Goal: Task Accomplishment & Management: Use online tool/utility

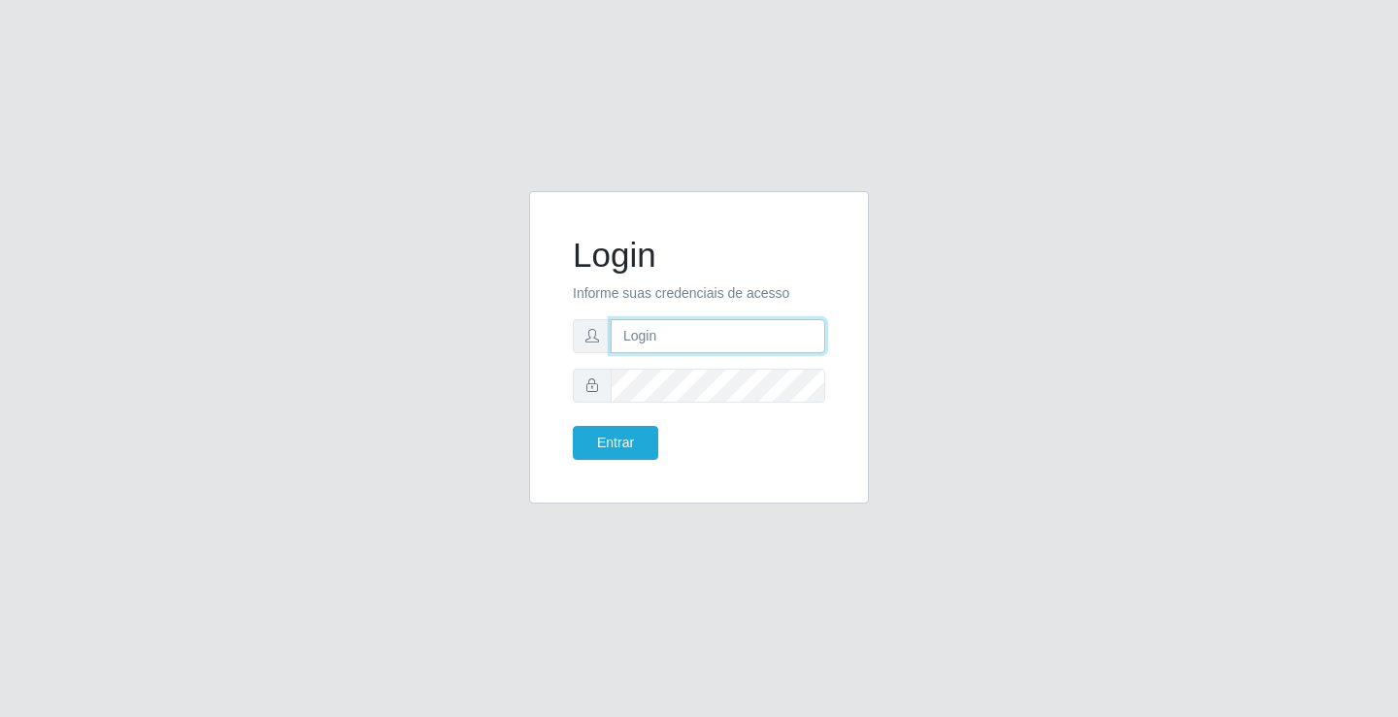
drag, startPoint x: 0, startPoint y: 0, endPoint x: 653, endPoint y: 326, distance: 730.2
click at [653, 326] on input "text" at bounding box center [718, 336] width 215 height 34
type input "[PERSON_NAME]"
click at [573, 426] on button "Entrar" at bounding box center [615, 443] width 85 height 34
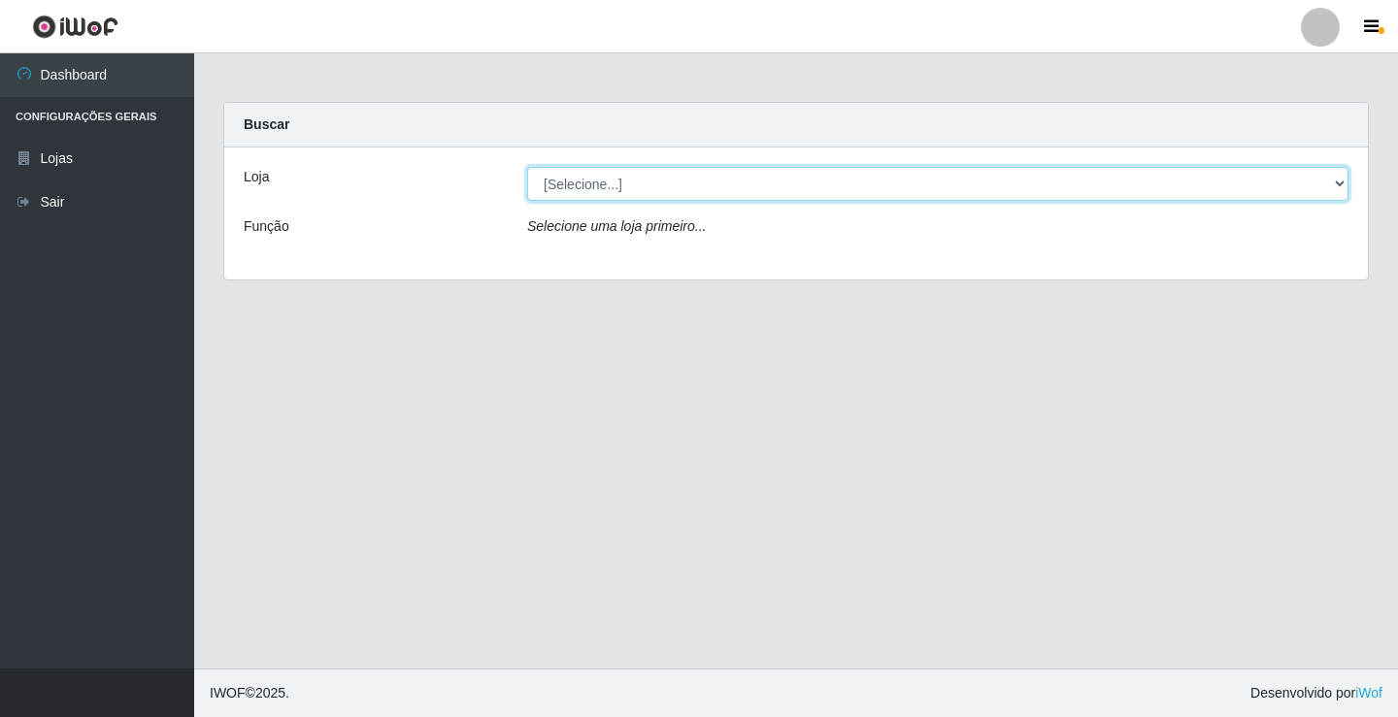
click at [635, 179] on select "[Selecione...] Ideal - Conceição" at bounding box center [937, 184] width 821 height 34
select select "231"
click at [527, 167] on select "[Selecione...] Ideal - Conceição" at bounding box center [937, 184] width 821 height 34
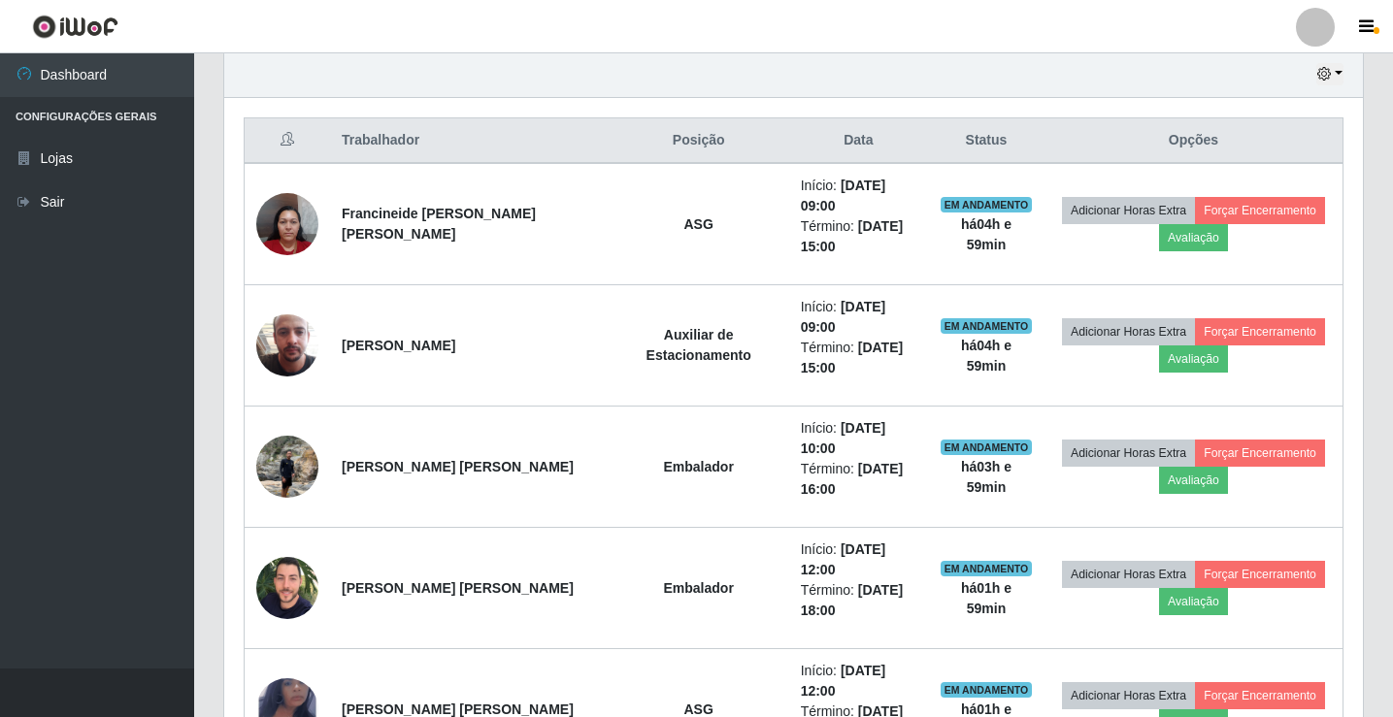
scroll to position [653, 0]
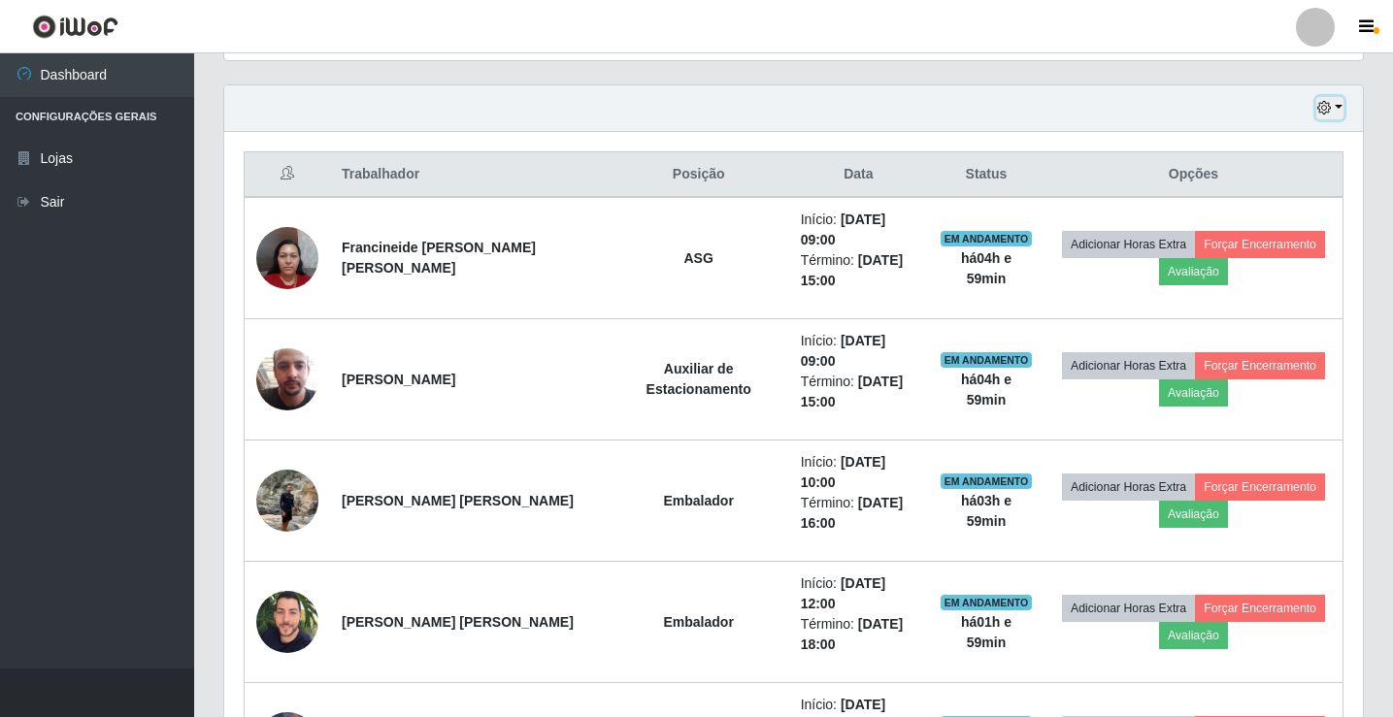
click at [1334, 107] on button "button" at bounding box center [1329, 108] width 27 height 22
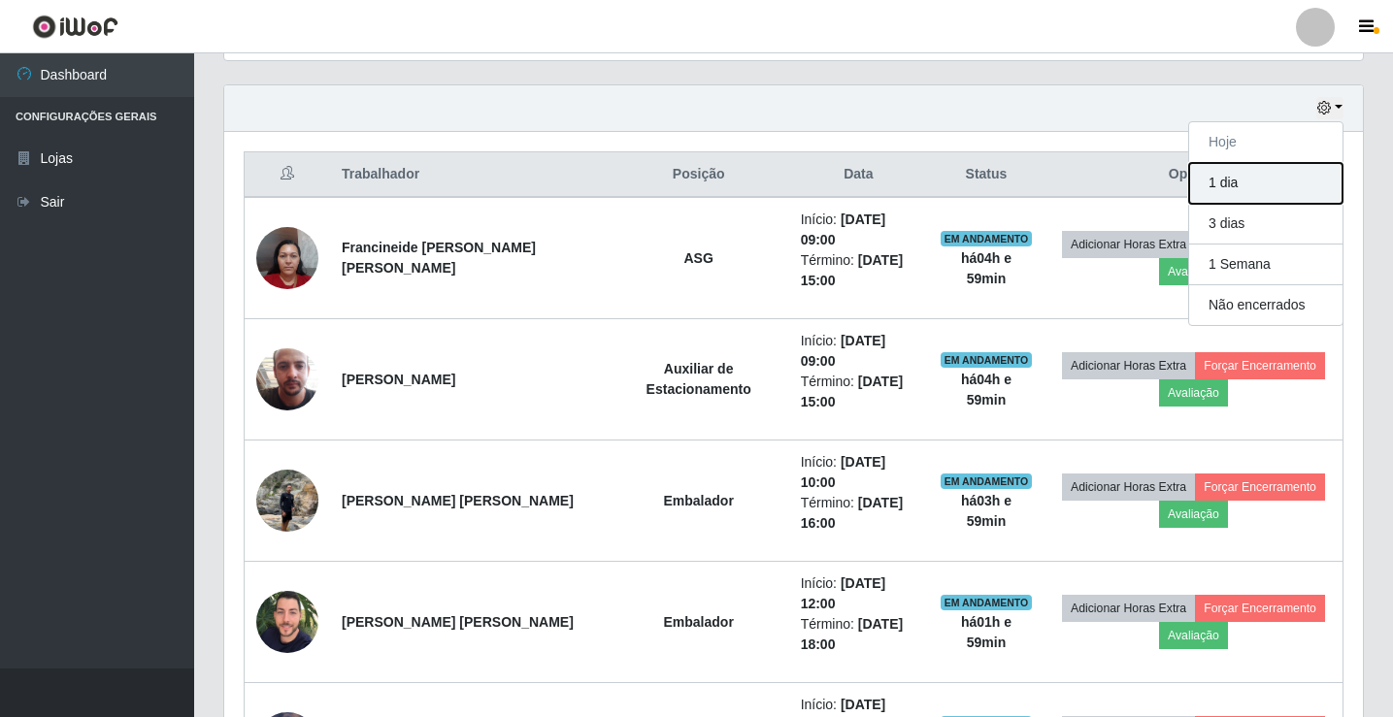
click at [1295, 185] on button "1 dia" at bounding box center [1265, 183] width 153 height 41
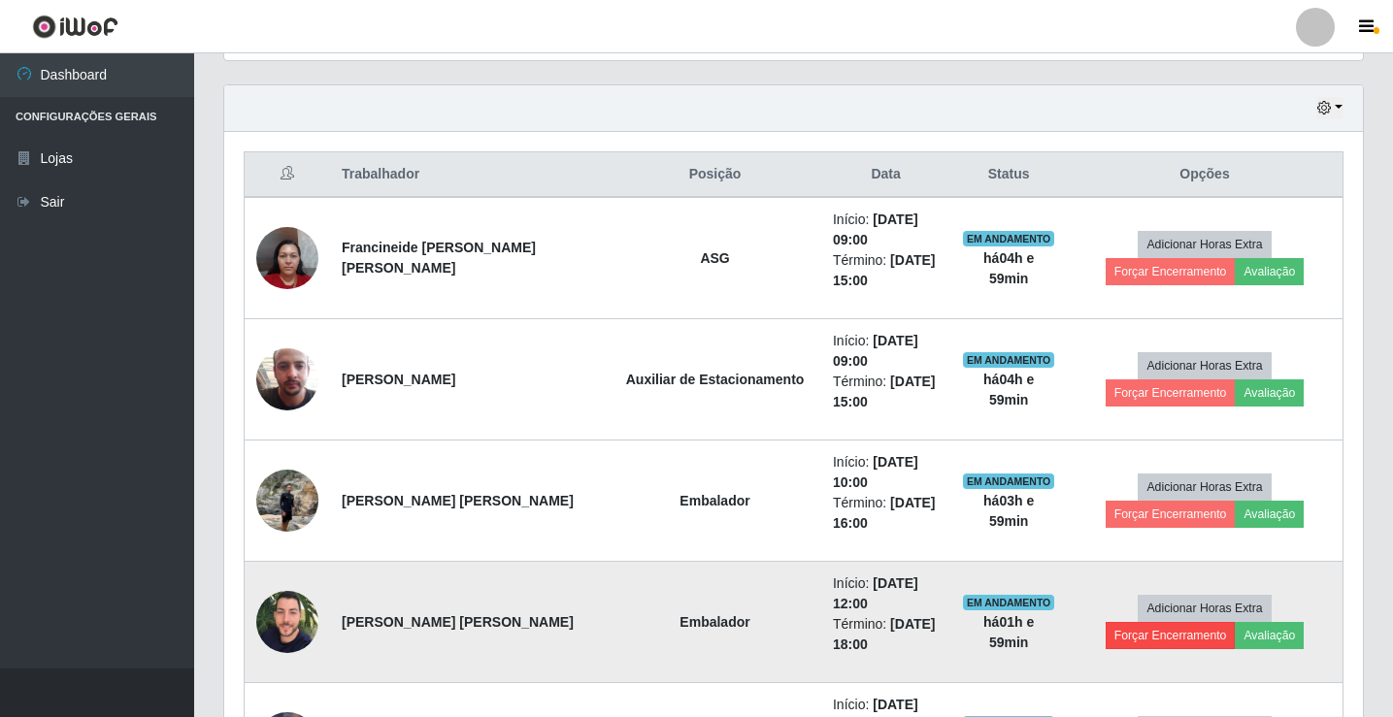
scroll to position [265, 0]
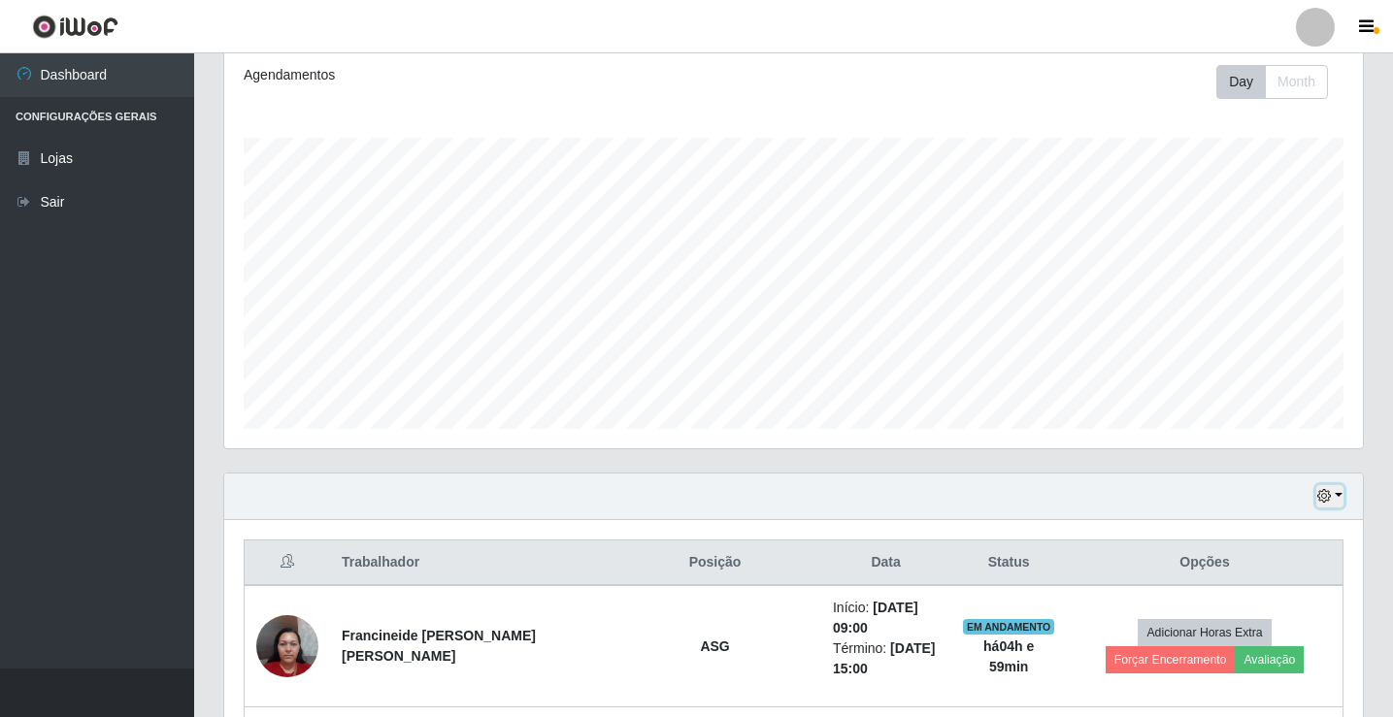
click at [1327, 503] on icon "button" at bounding box center [1324, 496] width 14 height 14
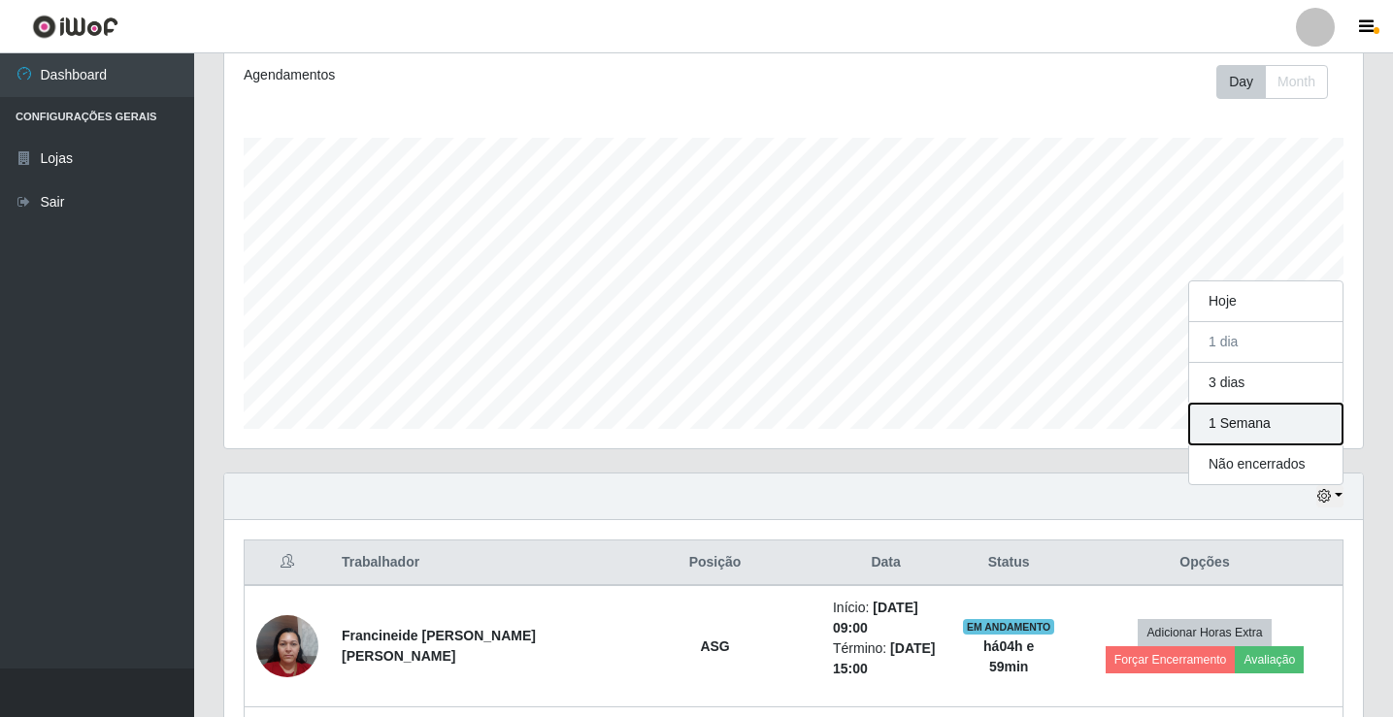
click at [1267, 439] on button "1 Semana" at bounding box center [1265, 424] width 153 height 41
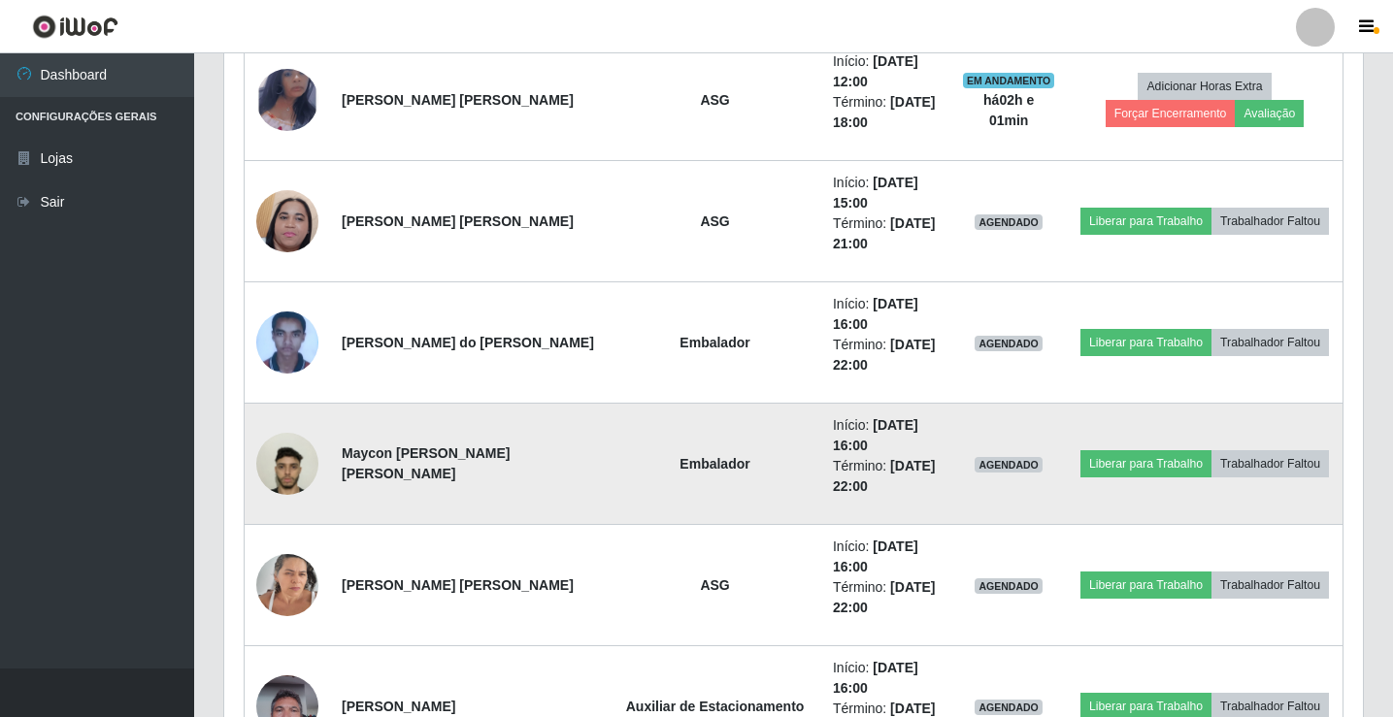
scroll to position [1236, 0]
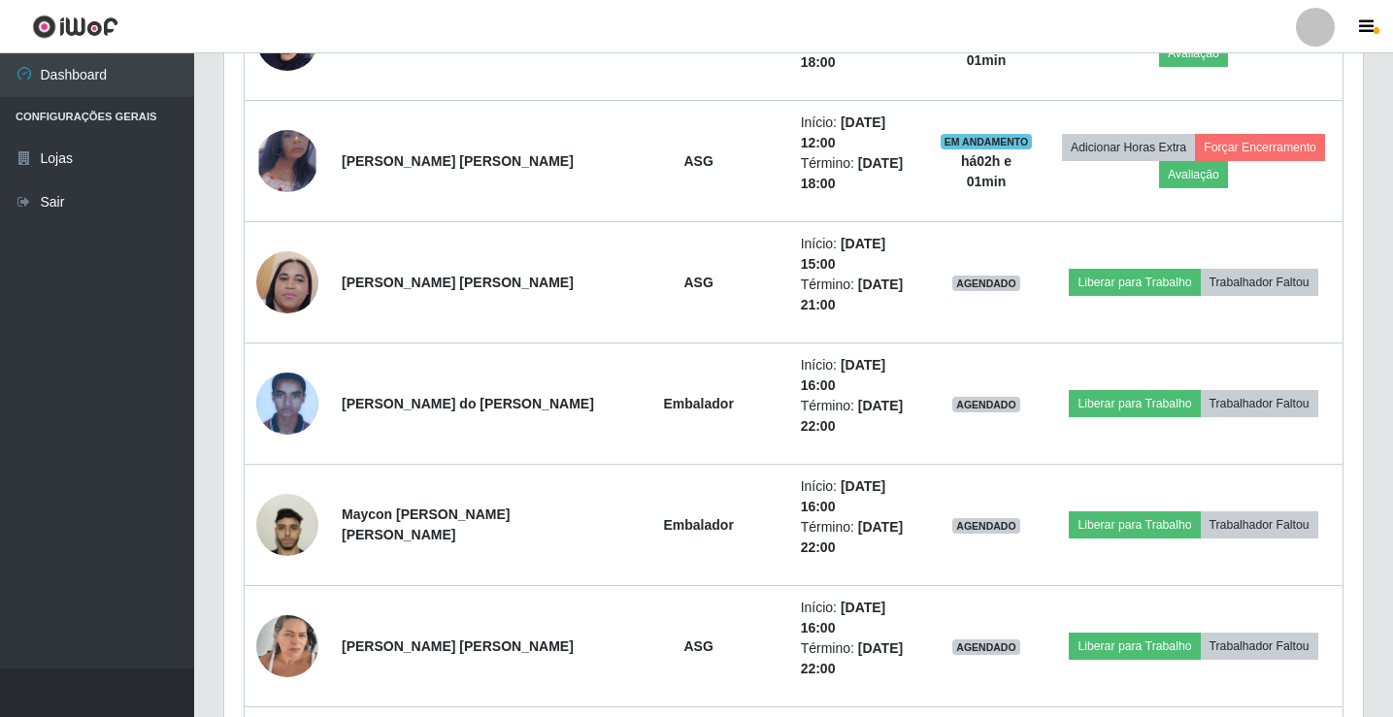
click at [1308, 39] on div at bounding box center [1315, 27] width 39 height 39
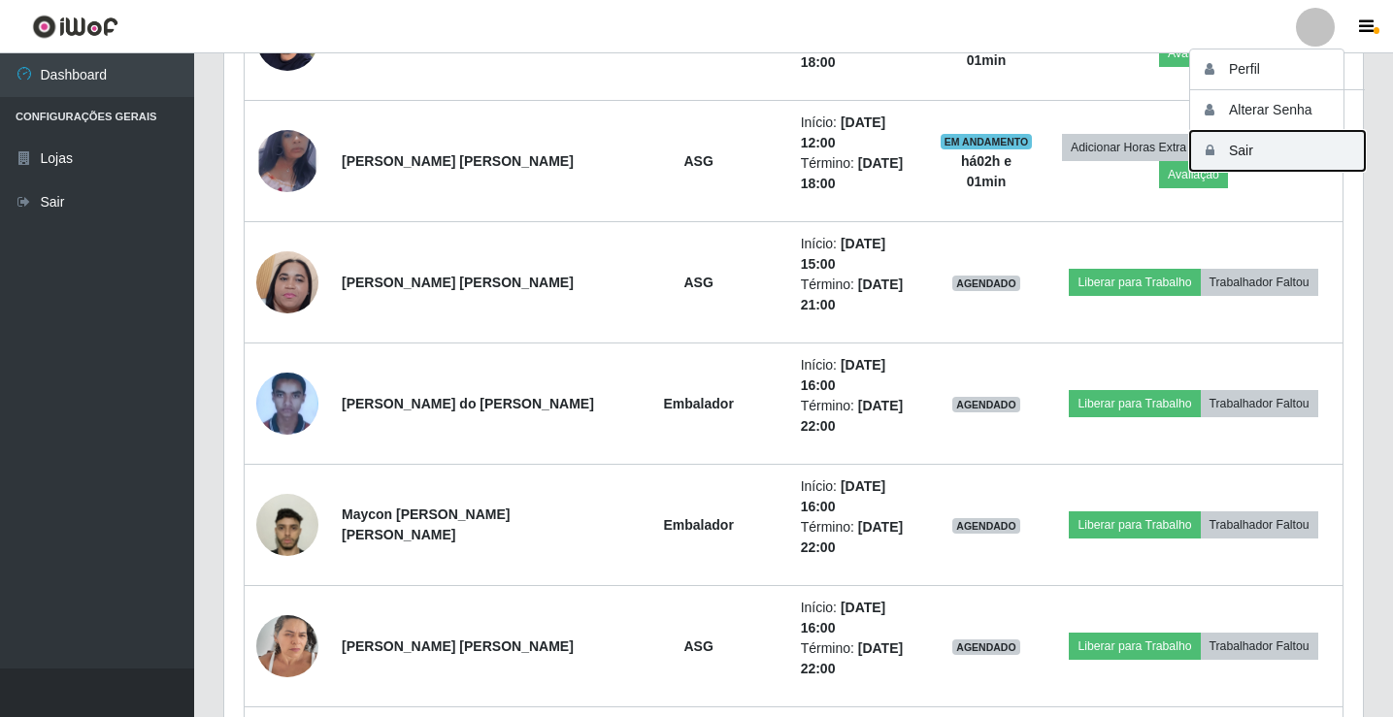
click at [1266, 146] on button "Sair" at bounding box center [1277, 151] width 175 height 40
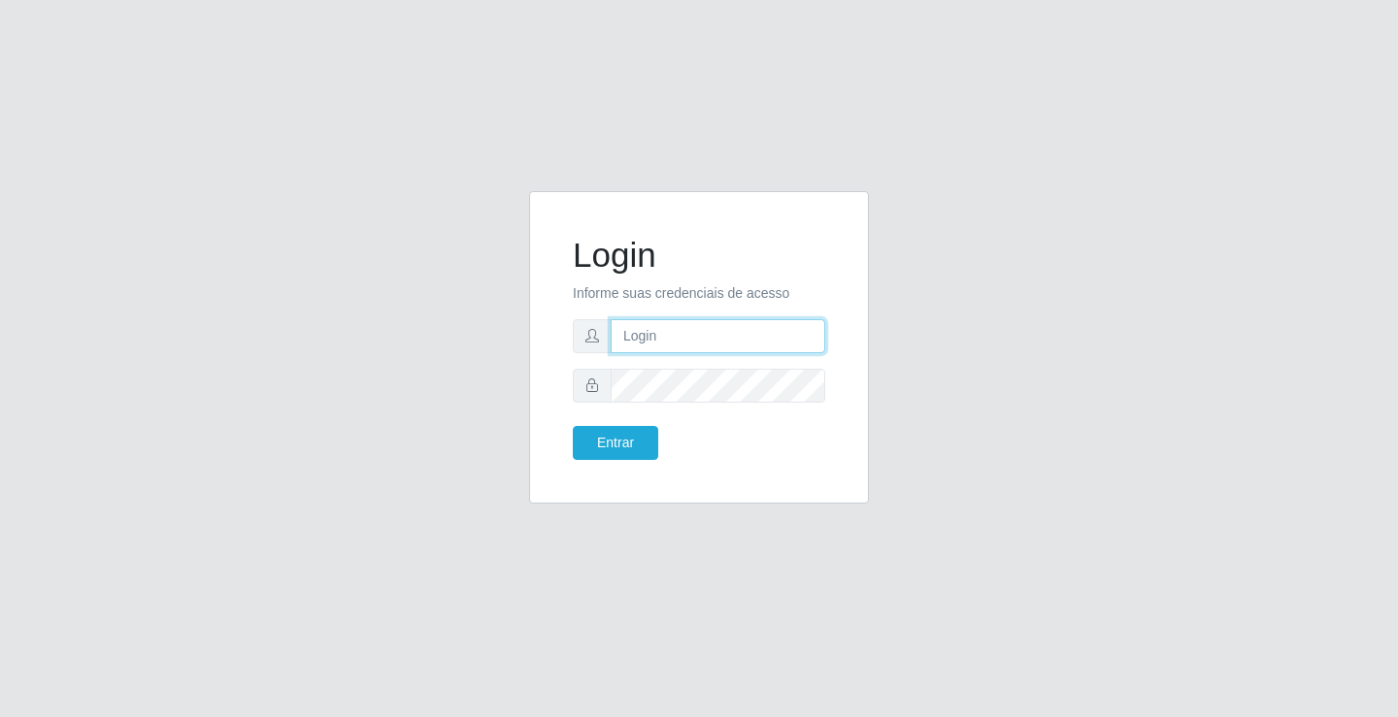
click at [751, 340] on input "text" at bounding box center [718, 336] width 215 height 34
type input "[PERSON_NAME]"
click at [573, 426] on button "Entrar" at bounding box center [615, 443] width 85 height 34
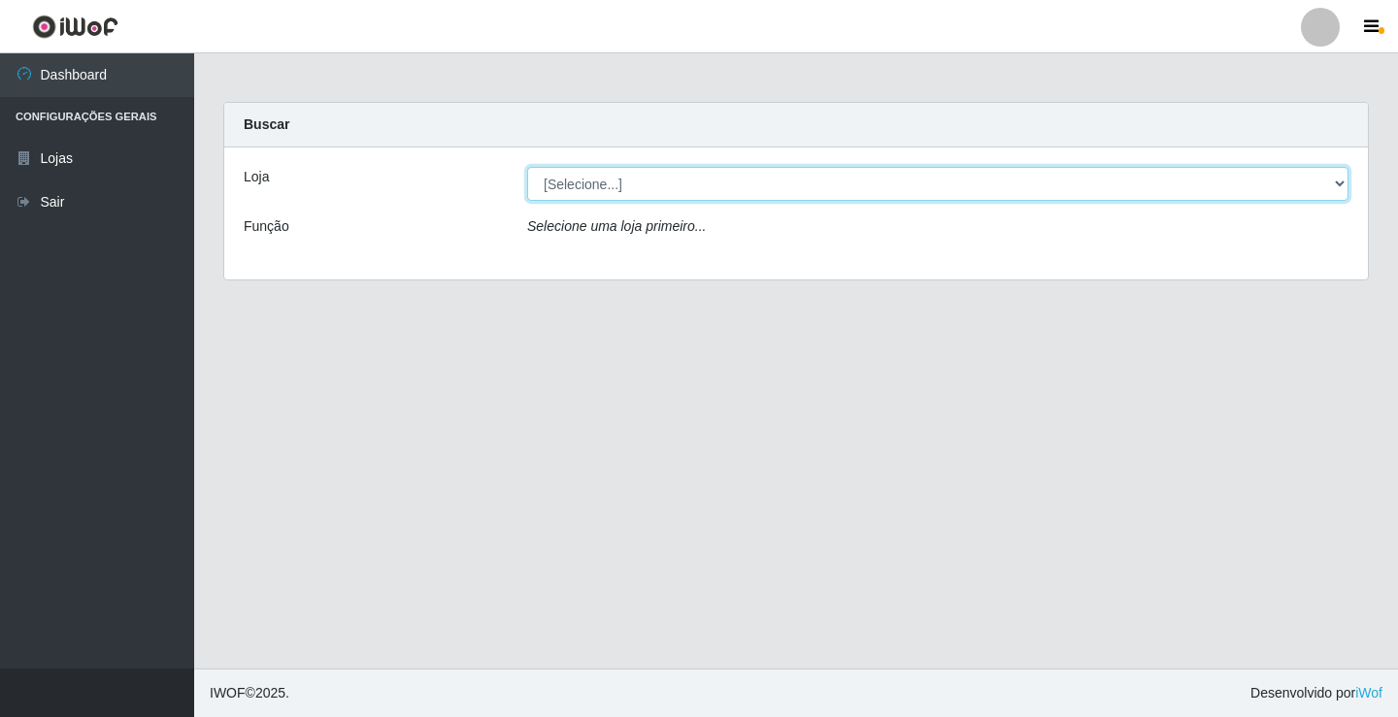
click at [766, 176] on select "[Selecione...] Ideal - Conceição" at bounding box center [937, 184] width 821 height 34
select select "231"
click at [527, 167] on select "[Selecione...] Ideal - Conceição" at bounding box center [937, 184] width 821 height 34
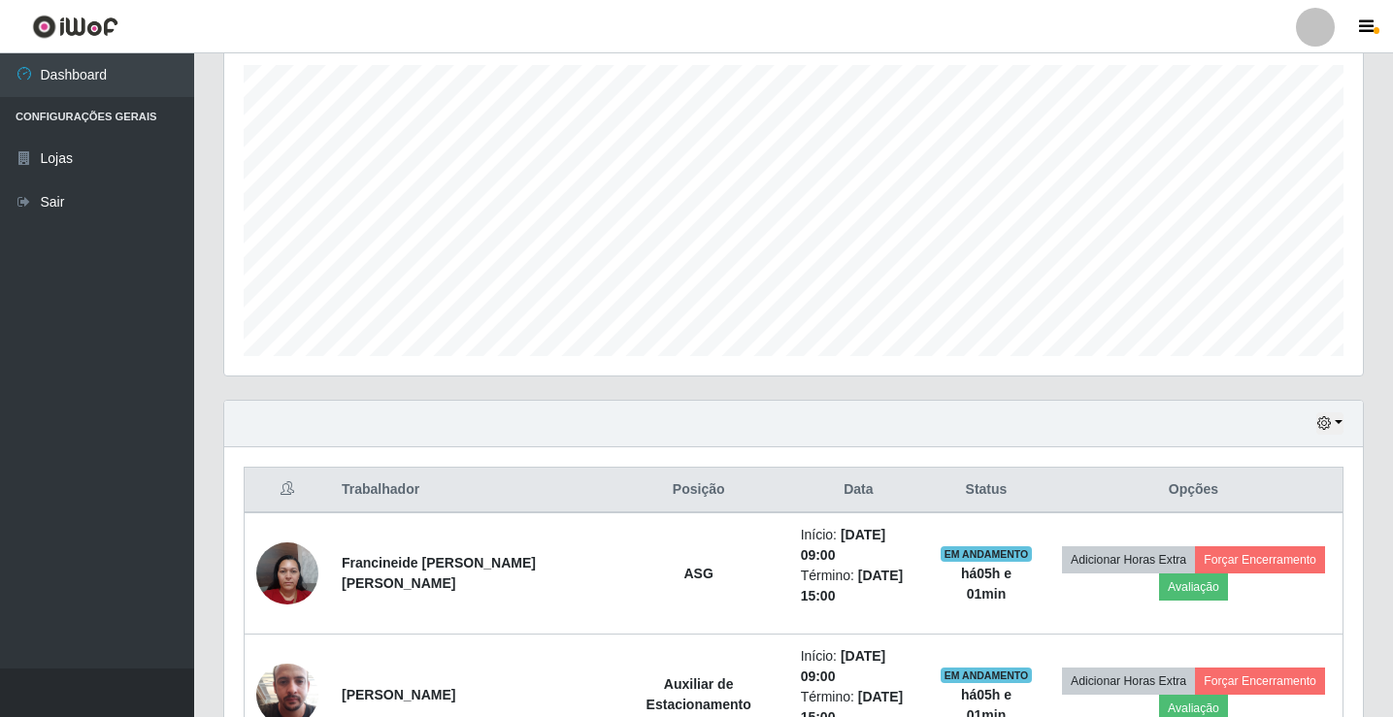
scroll to position [582, 0]
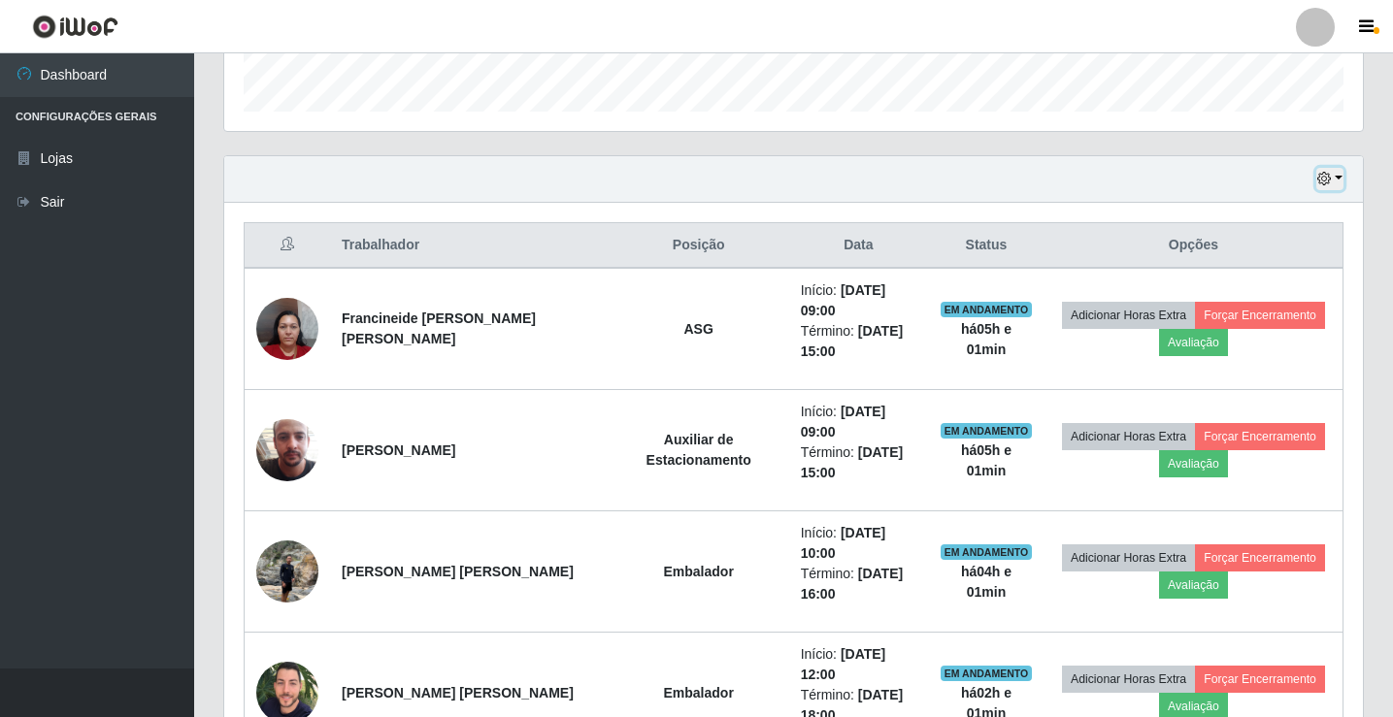
click at [1329, 185] on icon "button" at bounding box center [1324, 179] width 14 height 14
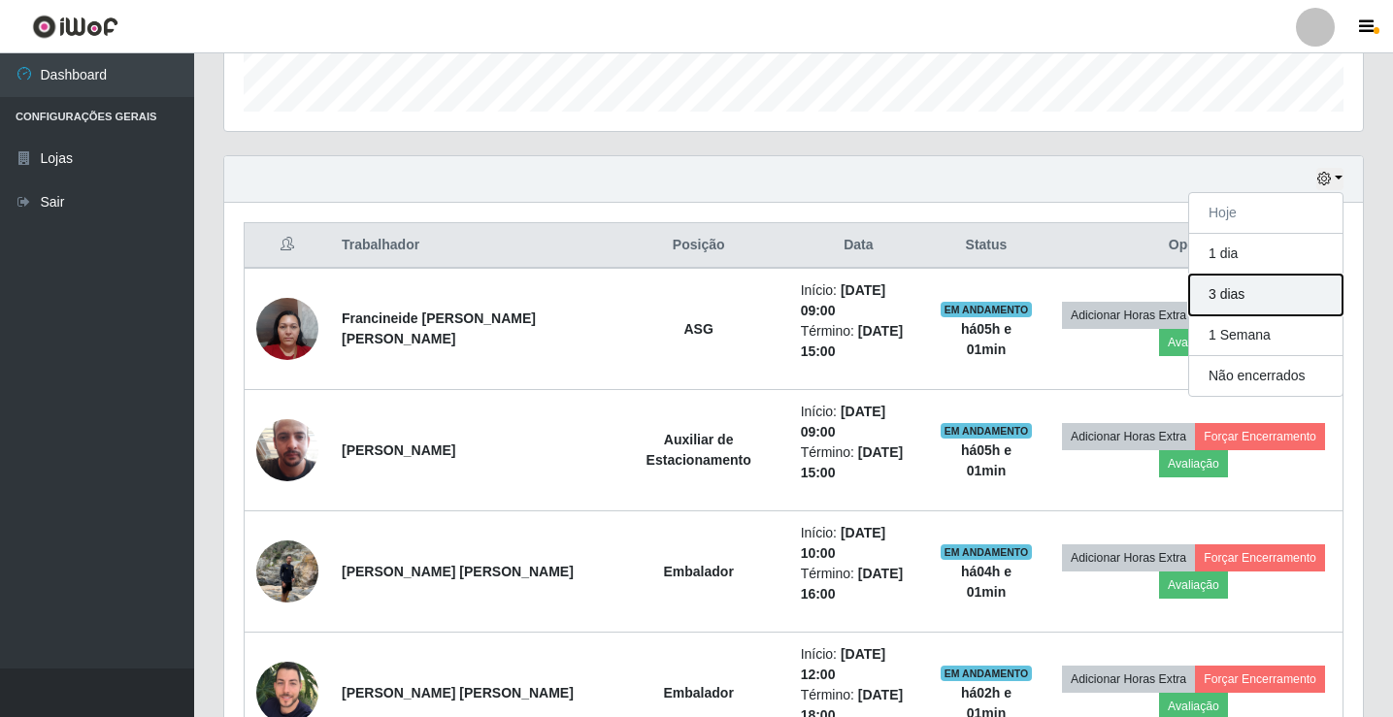
click at [1299, 298] on button "3 dias" at bounding box center [1265, 295] width 153 height 41
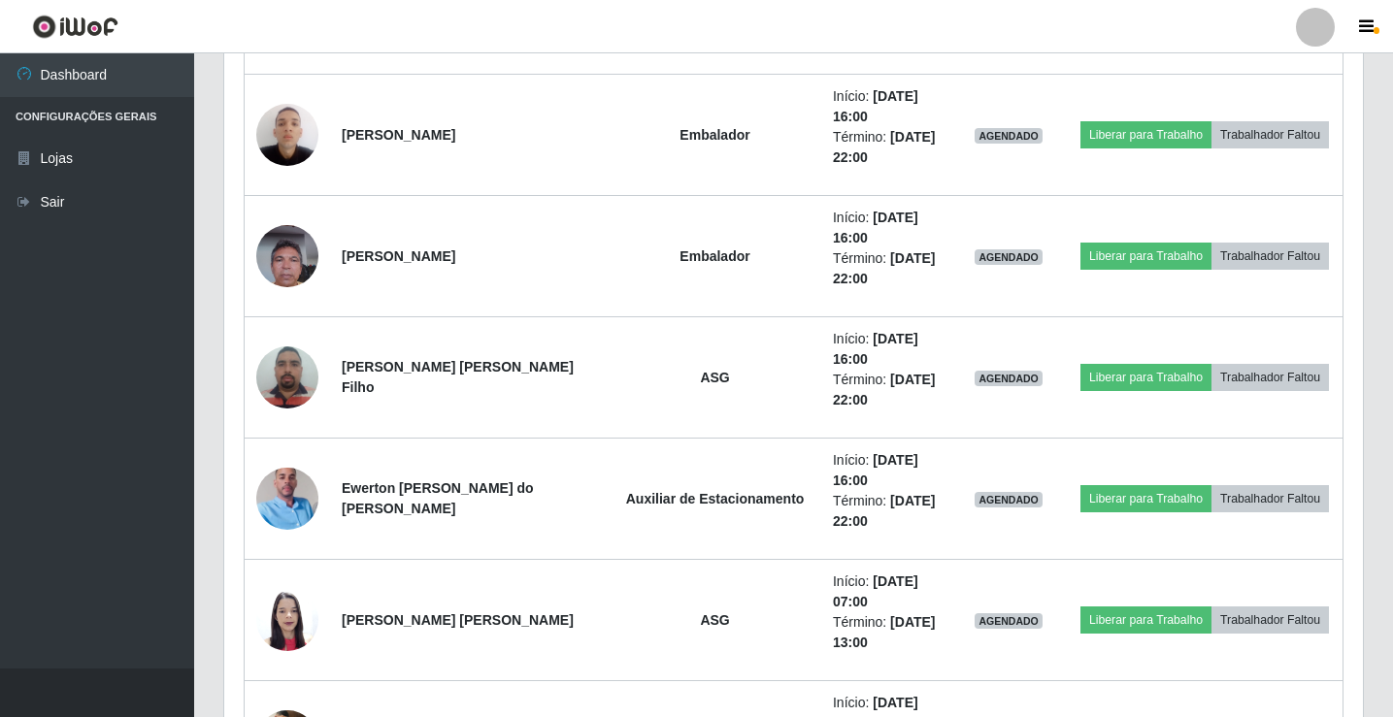
scroll to position [1236, 0]
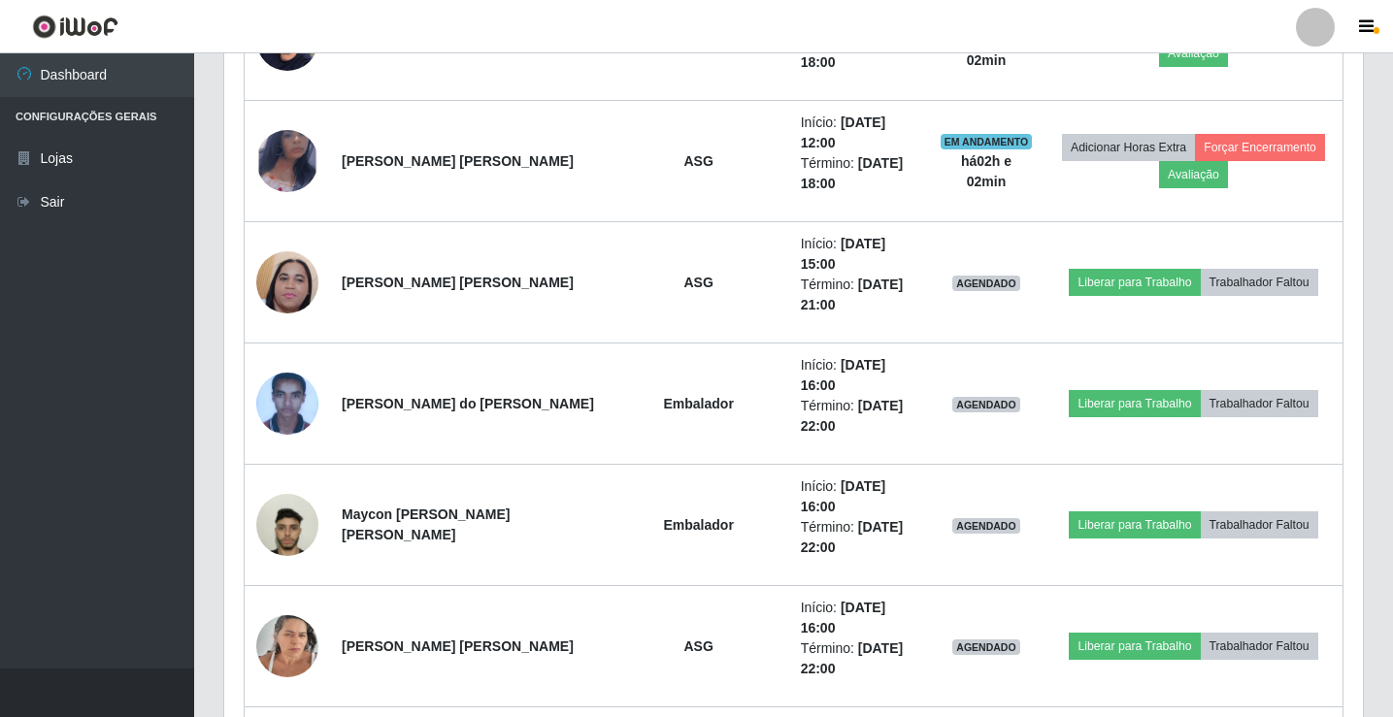
click at [1308, 35] on div at bounding box center [1315, 27] width 39 height 39
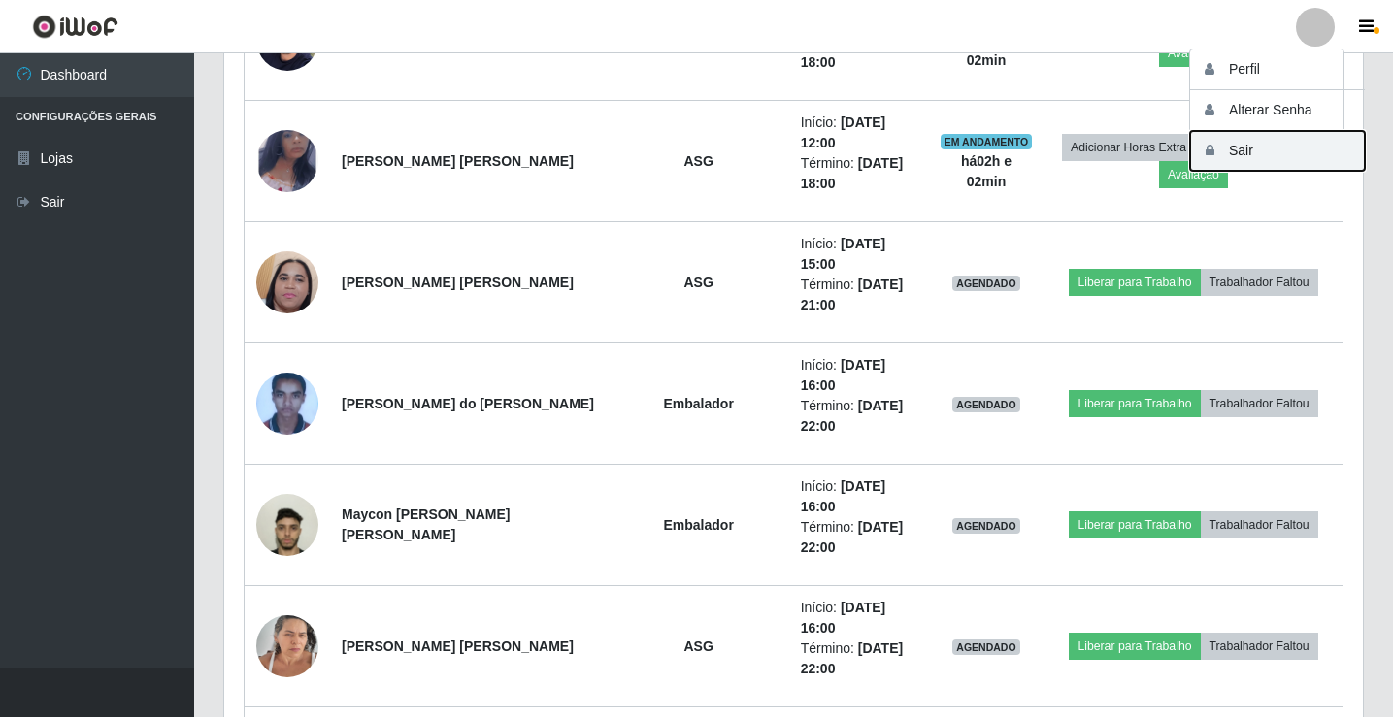
click at [1294, 144] on button "Sair" at bounding box center [1277, 151] width 175 height 40
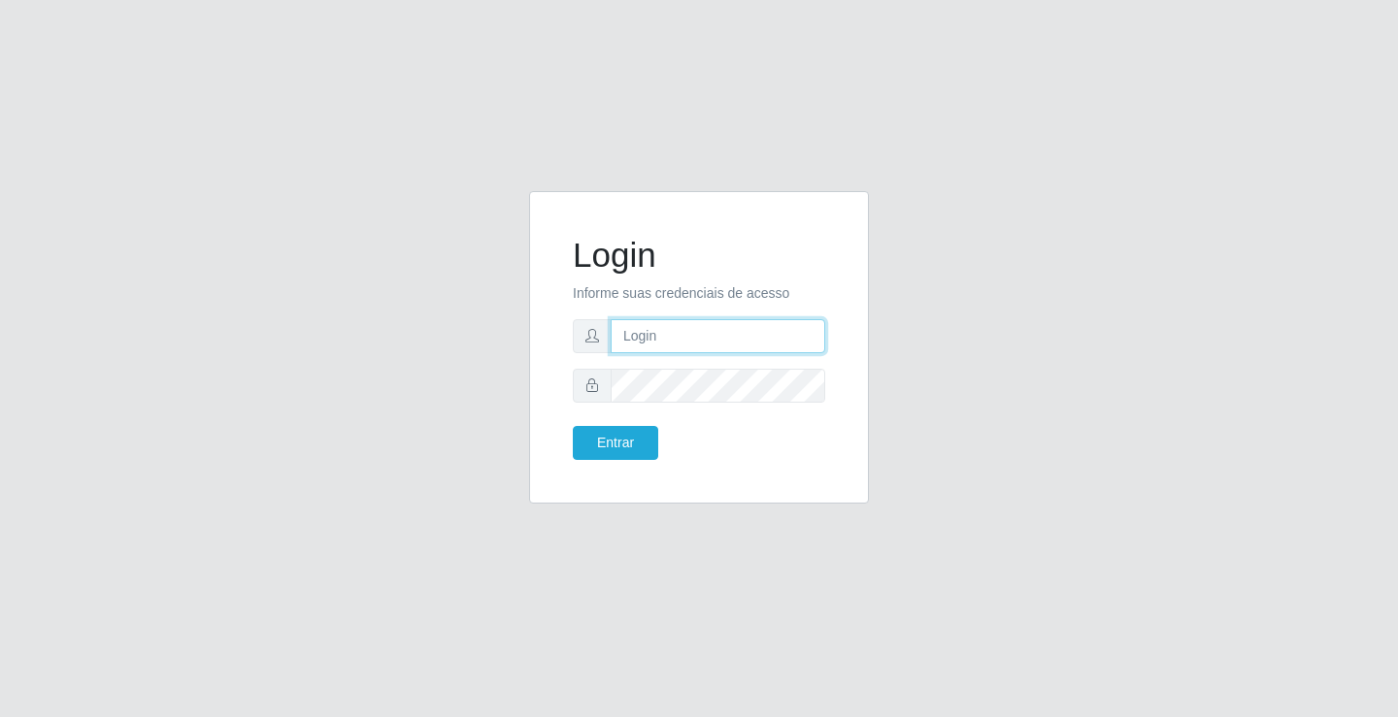
click at [648, 325] on input "text" at bounding box center [718, 336] width 215 height 34
type input "[PERSON_NAME]"
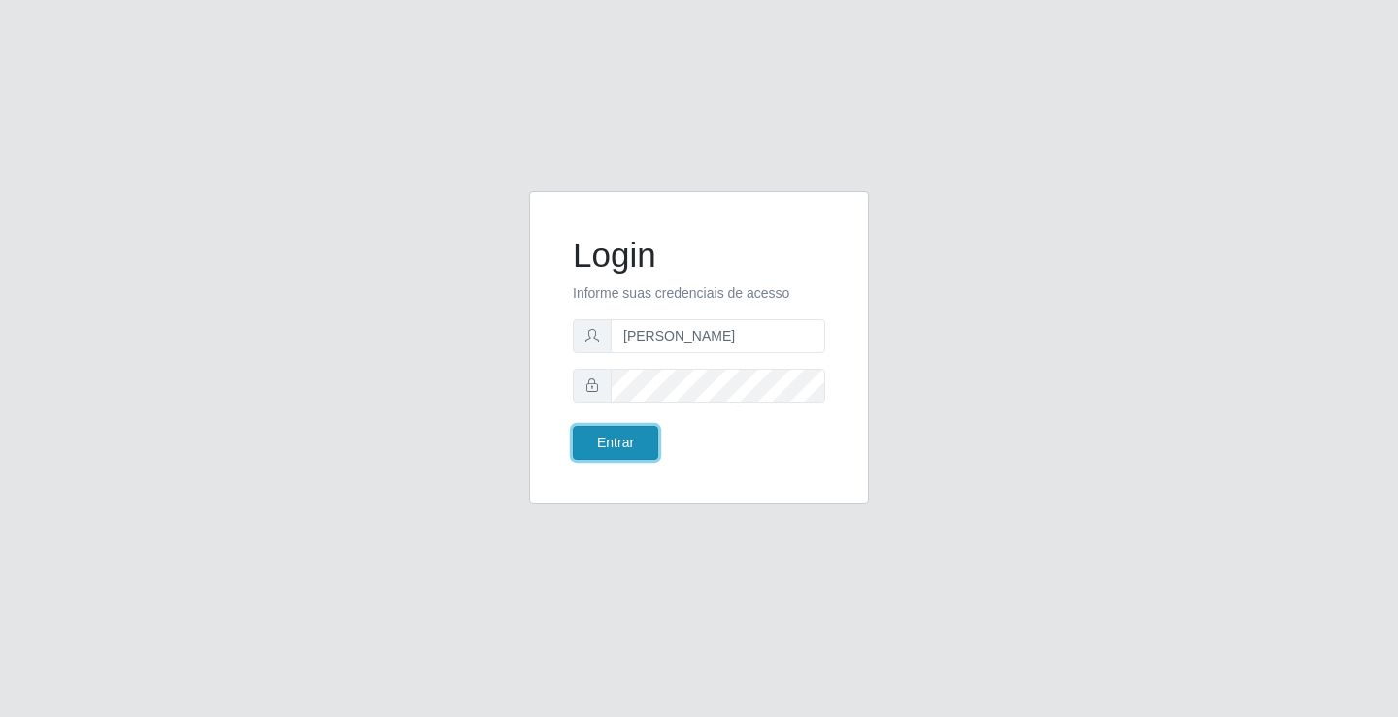
click at [624, 439] on button "Entrar" at bounding box center [615, 443] width 85 height 34
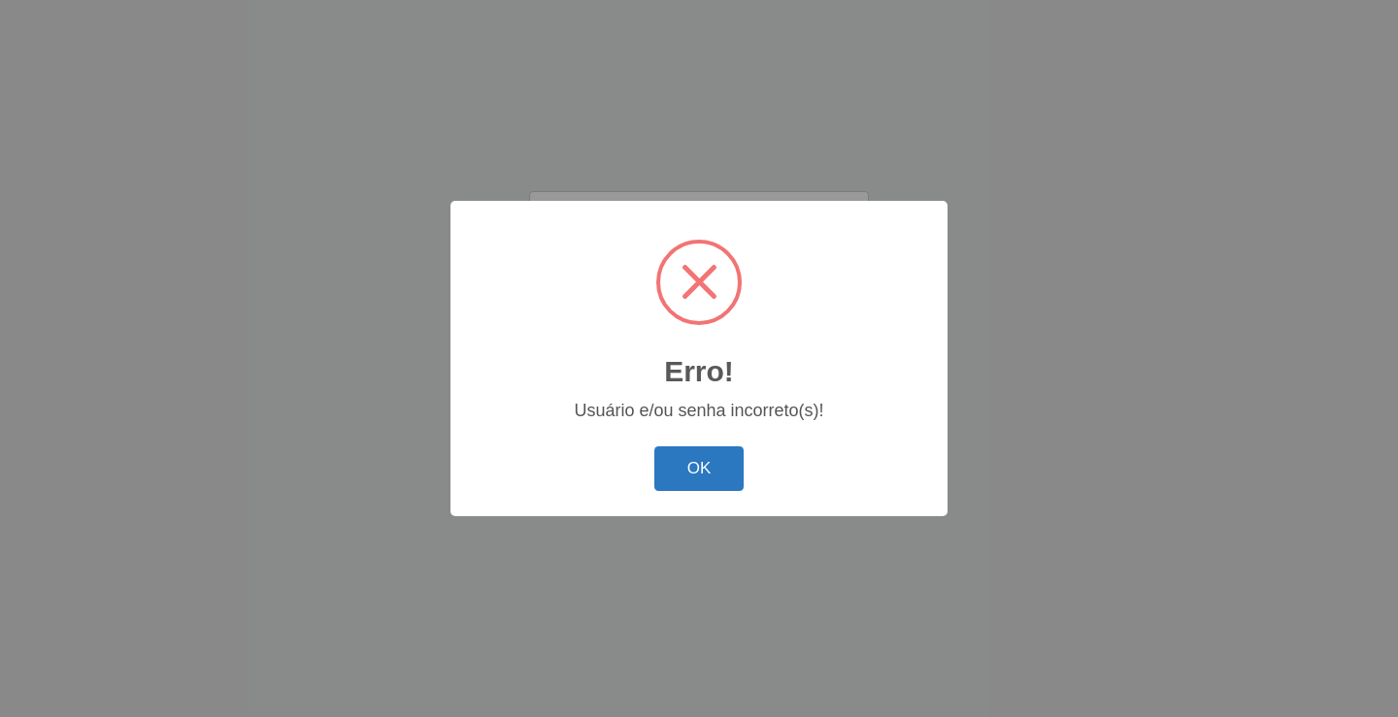
click at [690, 477] on button "OK" at bounding box center [699, 470] width 90 height 46
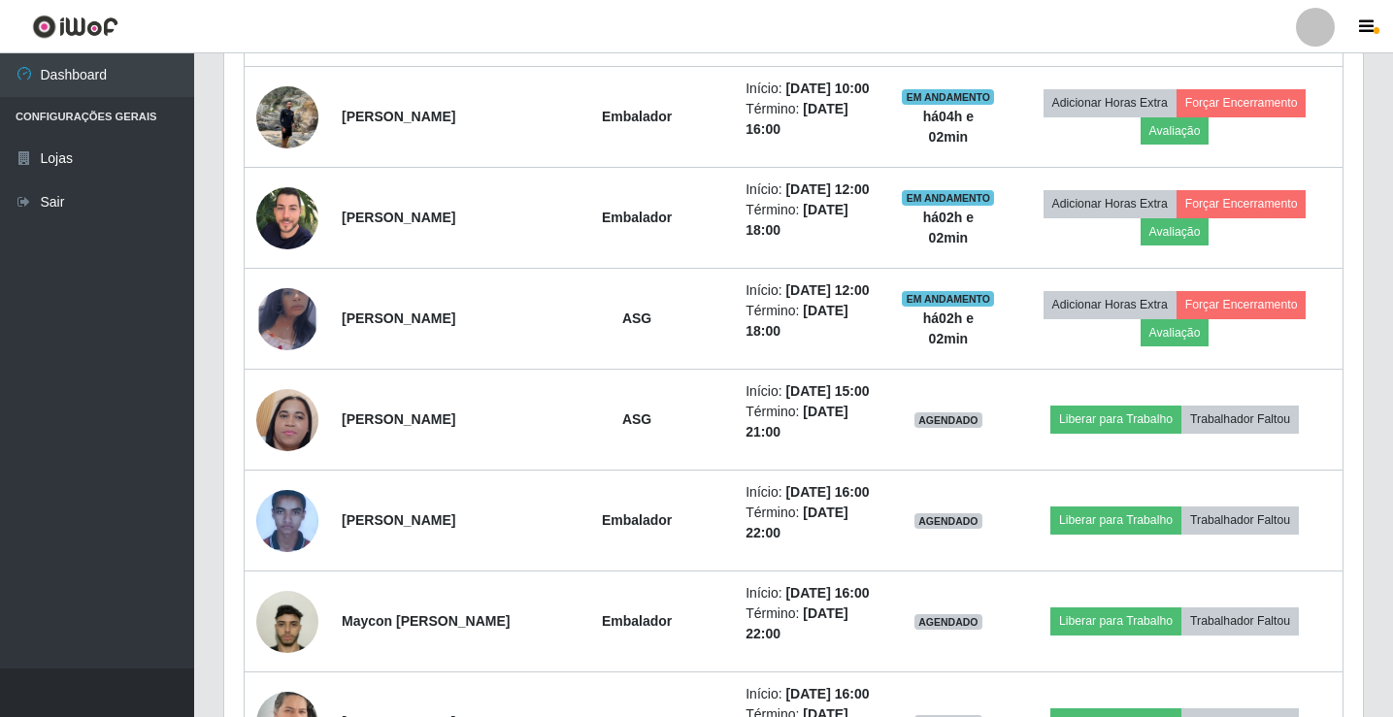
scroll to position [403, 1139]
